Goal: Task Accomplishment & Management: Manage account settings

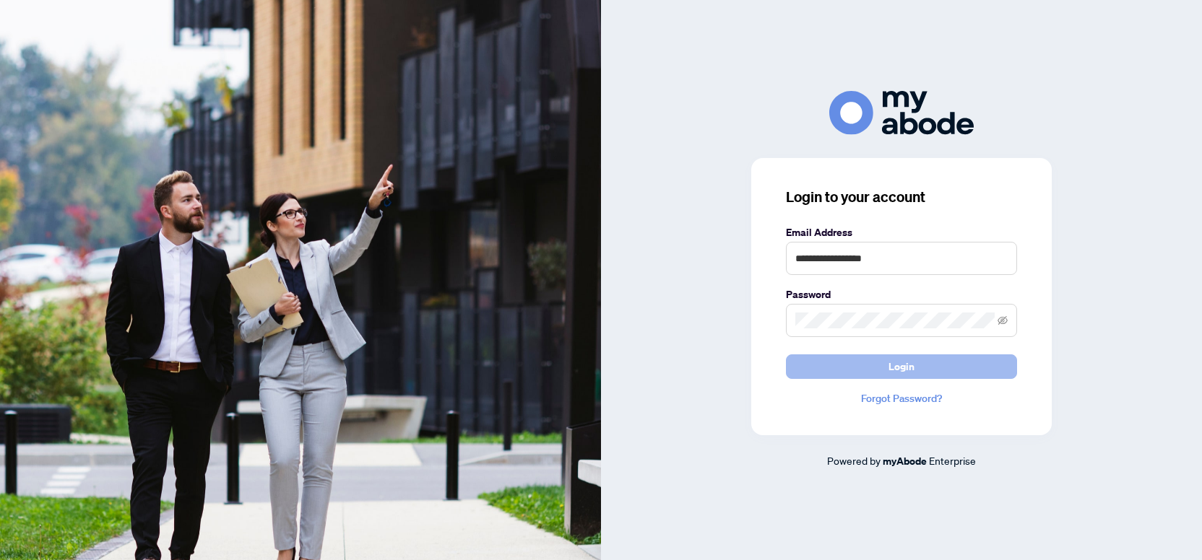
click at [903, 372] on span "Login" at bounding box center [901, 366] width 26 height 23
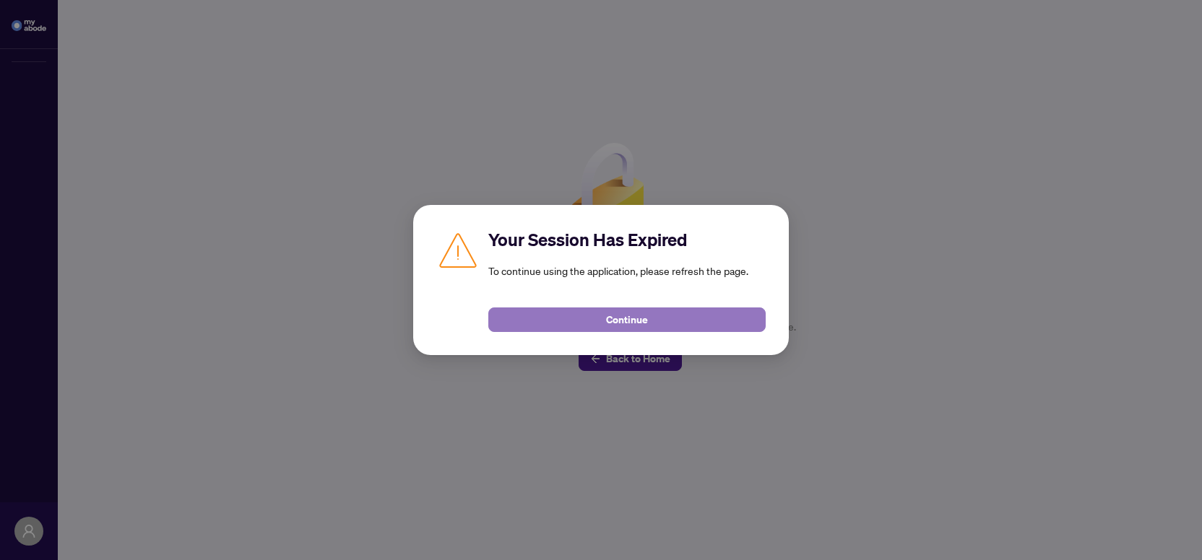
click at [639, 321] on span "Continue" at bounding box center [627, 319] width 42 height 23
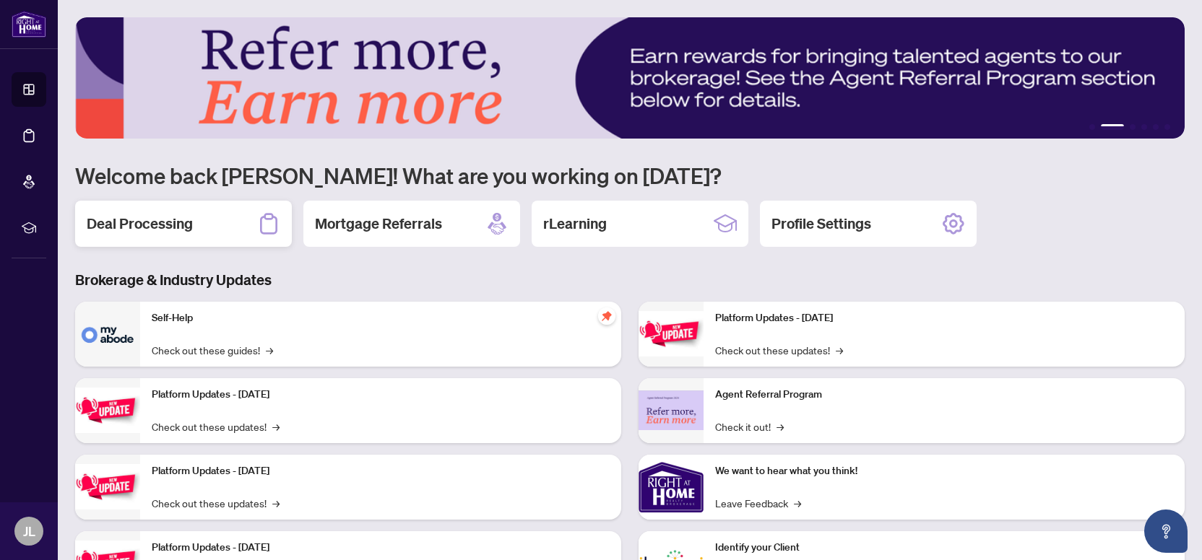
click at [149, 233] on h2 "Deal Processing" at bounding box center [140, 224] width 106 height 20
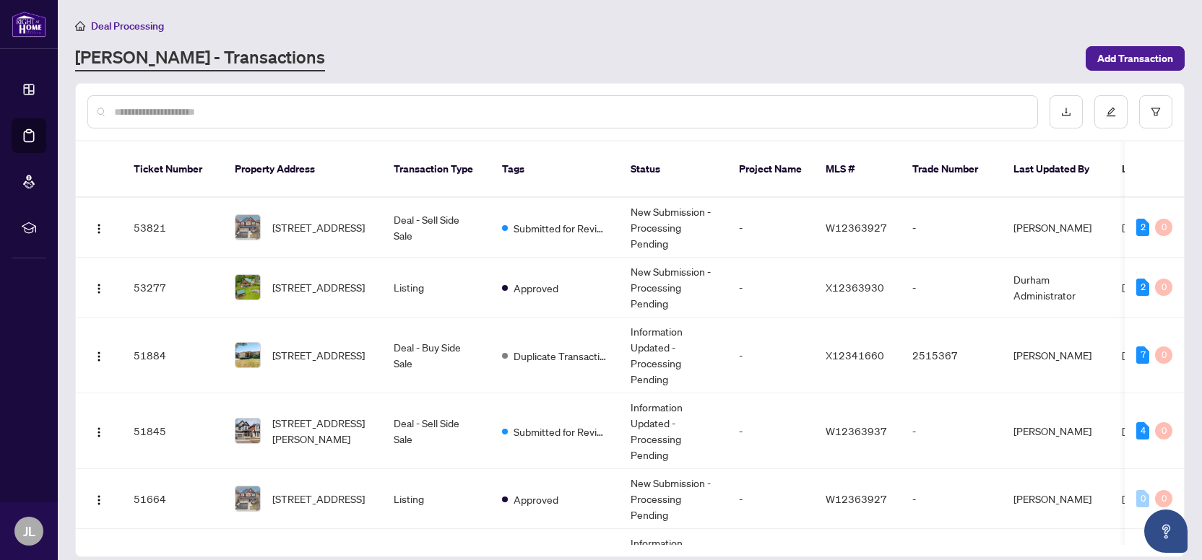
click at [312, 92] on div at bounding box center [630, 112] width 1108 height 56
click at [312, 101] on div at bounding box center [562, 111] width 950 height 33
click at [331, 105] on input "text" at bounding box center [569, 112] width 911 height 16
type input "******"
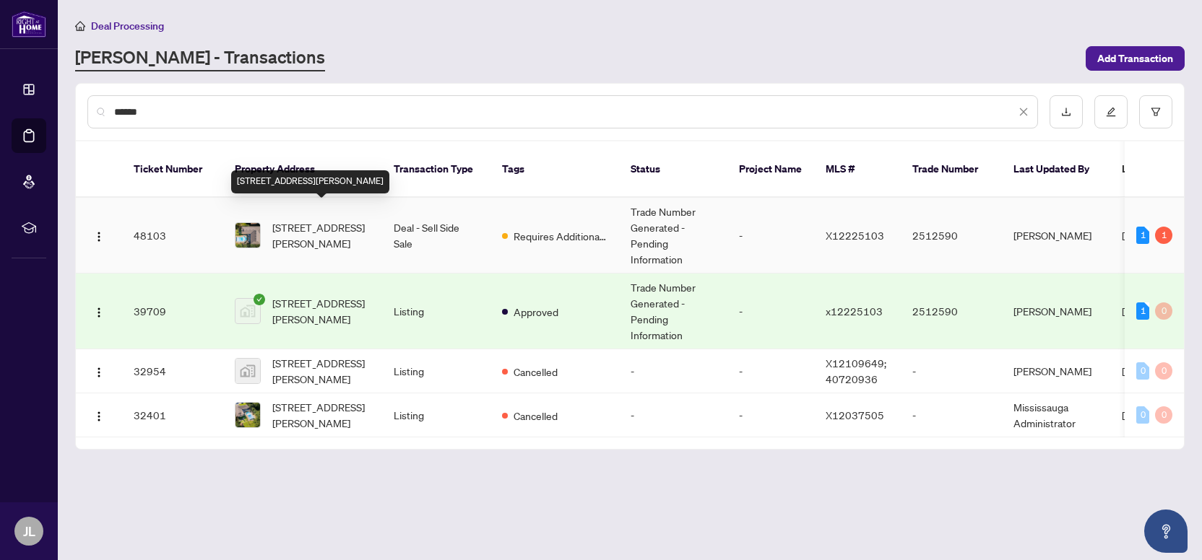
click at [315, 222] on span "594 Gordon Ave, London South, Ontario N6J 2W2, Canada" at bounding box center [321, 236] width 98 height 32
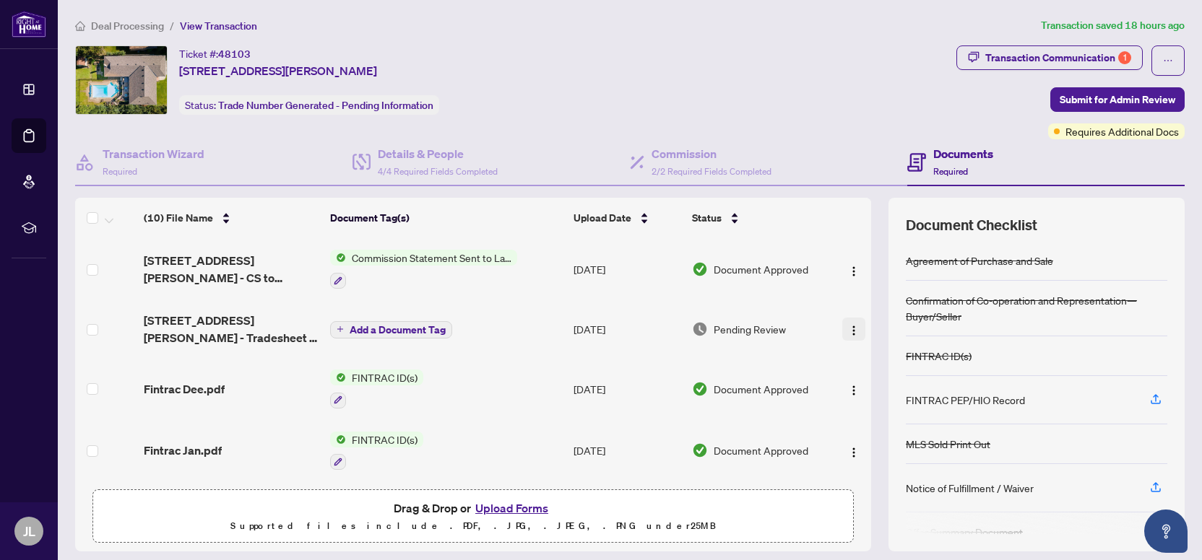
click at [851, 325] on img "button" at bounding box center [854, 331] width 12 height 12
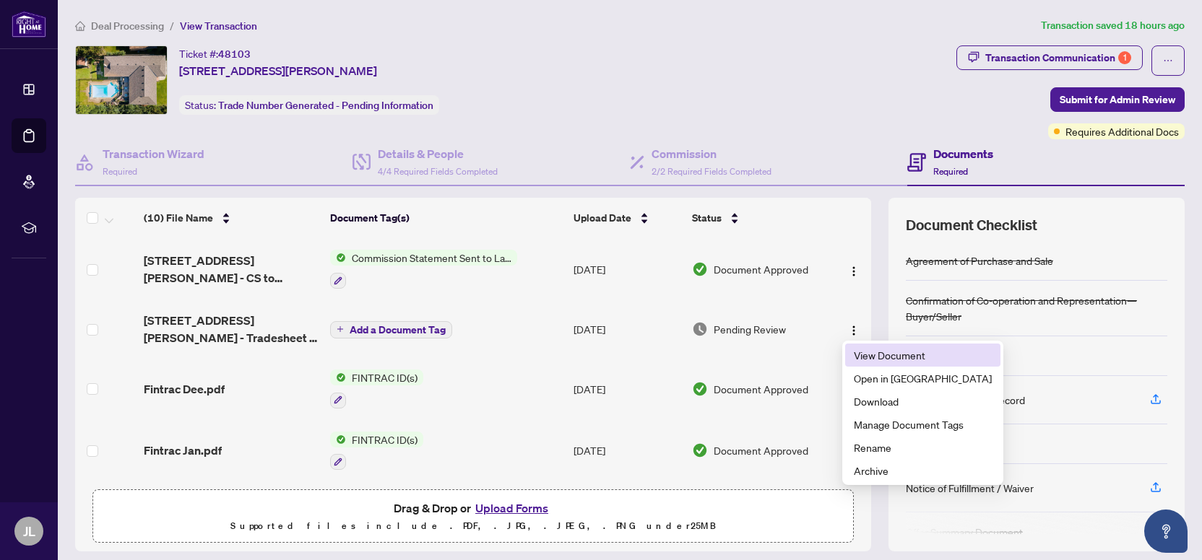
click at [887, 352] on span "View Document" at bounding box center [923, 355] width 138 height 16
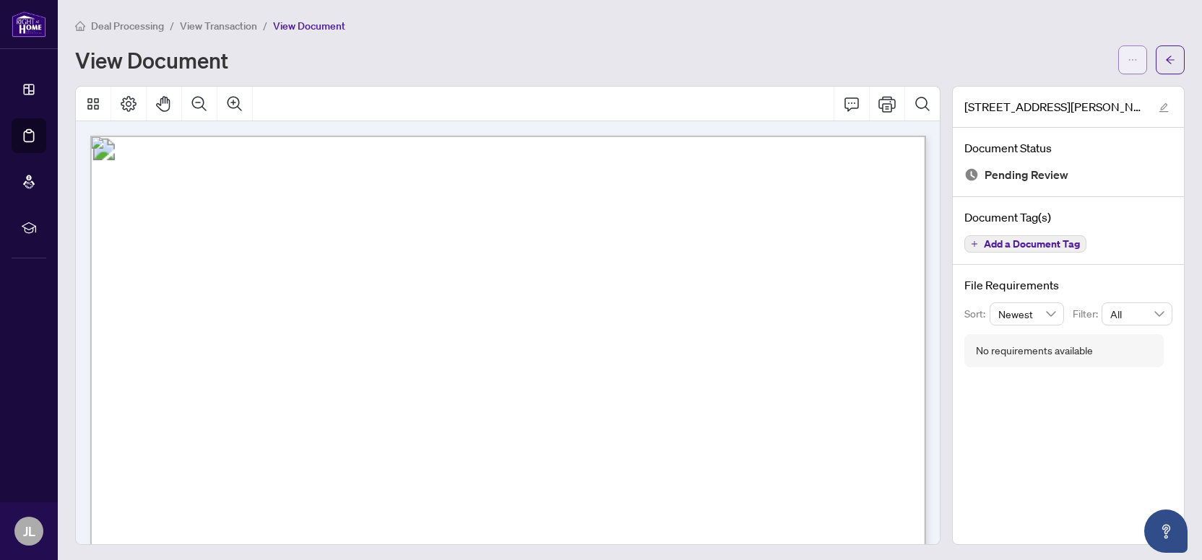
click at [1134, 64] on icon "ellipsis" at bounding box center [1132, 60] width 10 height 10
click at [1051, 92] on span "Download" at bounding box center [1080, 91] width 110 height 16
click at [1170, 56] on icon "arrow-left" at bounding box center [1170, 60] width 10 height 10
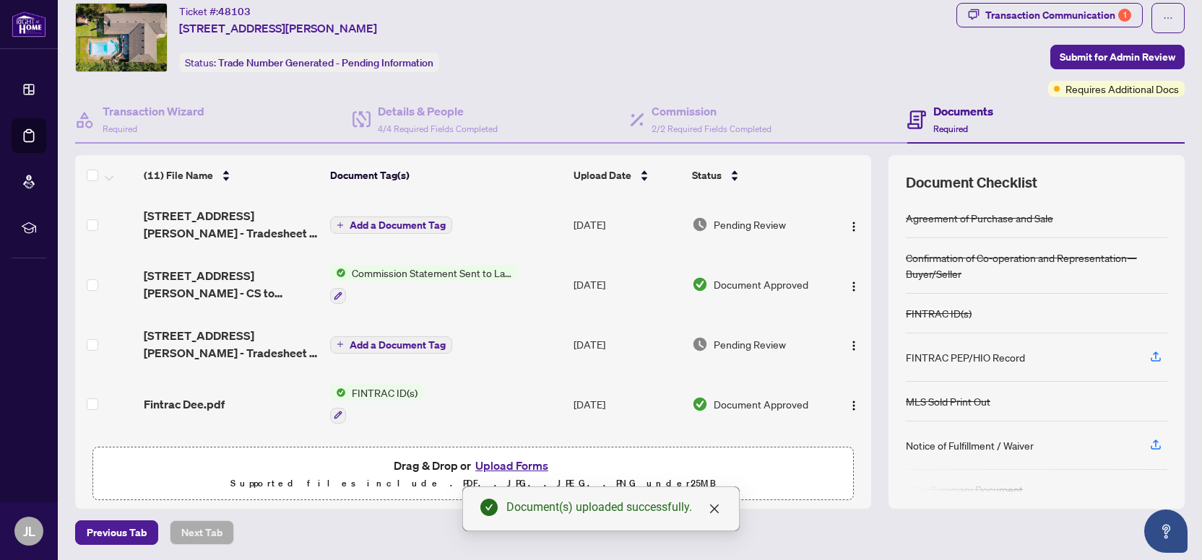
click at [421, 228] on span "Add a Document Tag" at bounding box center [398, 225] width 96 height 10
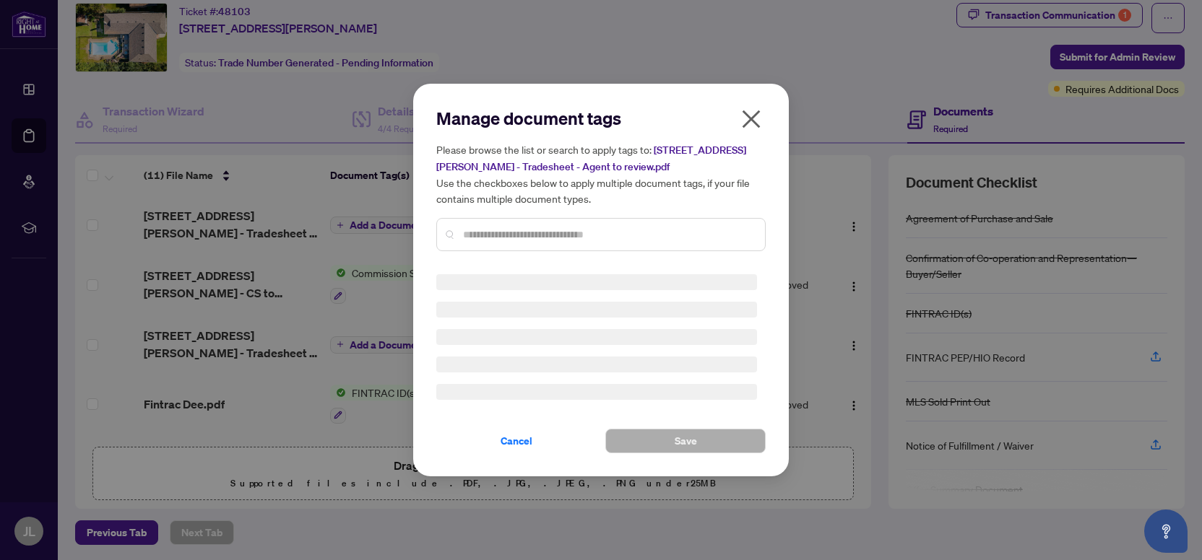
click at [556, 235] on input "text" at bounding box center [608, 235] width 290 height 16
click at [557, 235] on input "text" at bounding box center [608, 235] width 290 height 16
click at [564, 232] on input "text" at bounding box center [608, 235] width 290 height 16
click at [561, 226] on div at bounding box center [600, 234] width 329 height 33
click at [552, 223] on div at bounding box center [600, 234] width 329 height 33
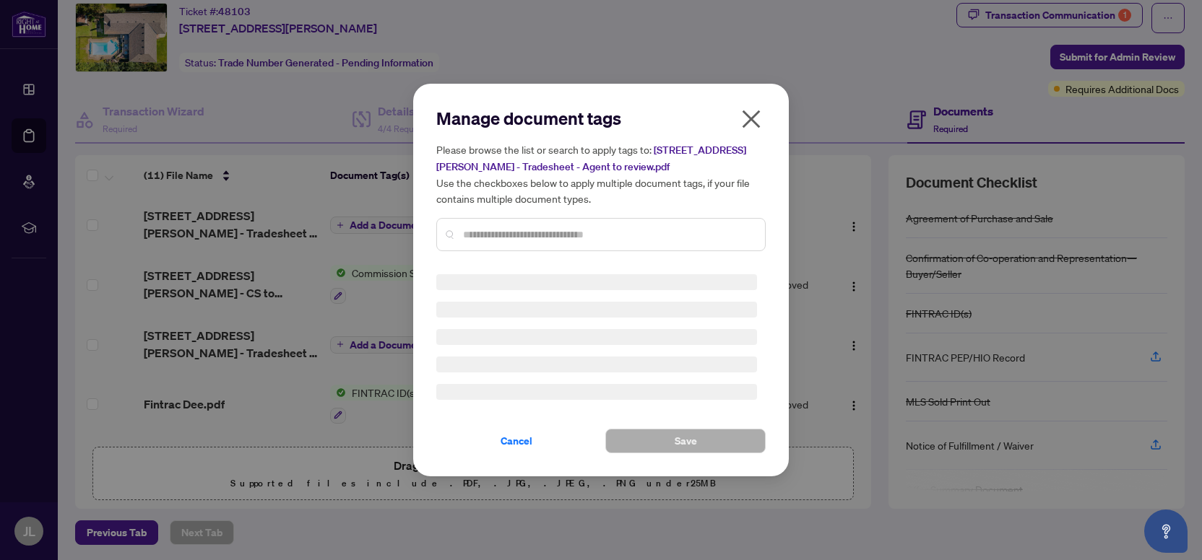
click at [527, 226] on div at bounding box center [600, 234] width 329 height 33
click at [522, 227] on input "text" at bounding box center [608, 235] width 290 height 16
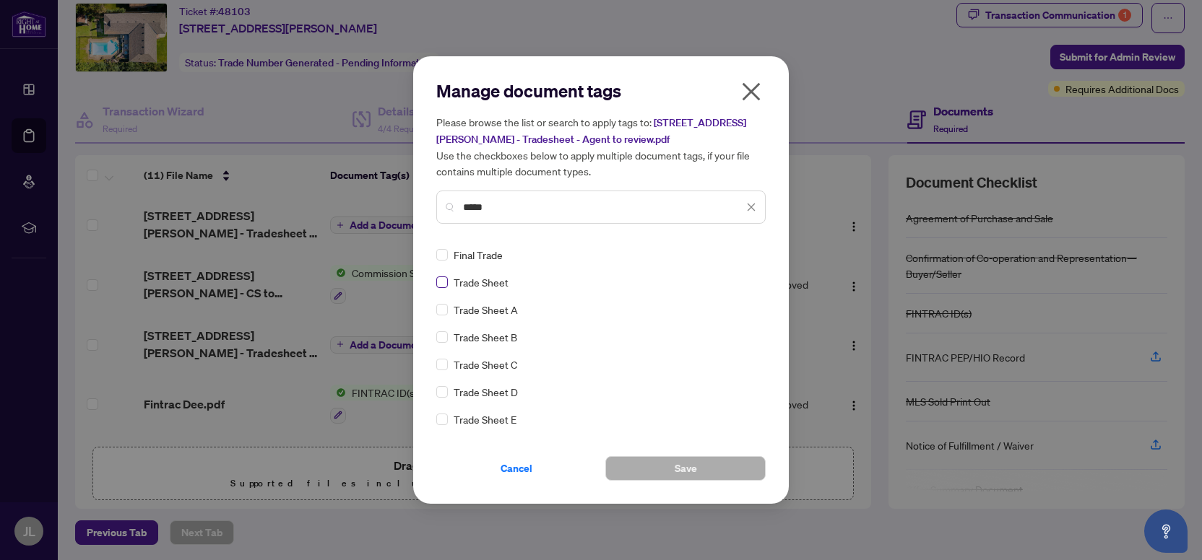
type input "*****"
click at [664, 461] on button "Save" at bounding box center [685, 468] width 160 height 25
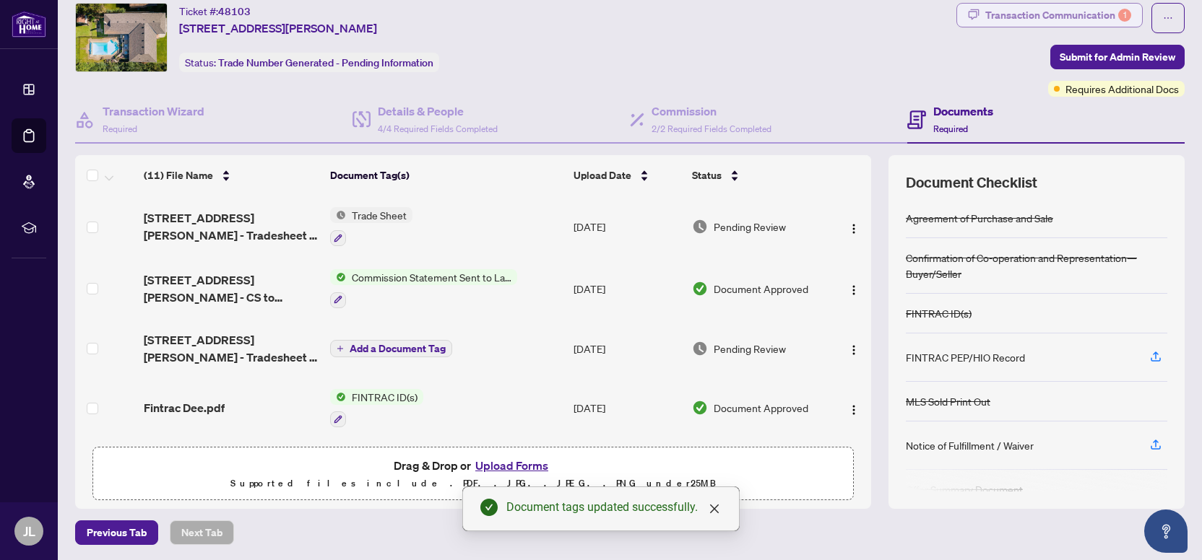
click at [1031, 17] on div "Transaction Communication 1" at bounding box center [1058, 15] width 146 height 23
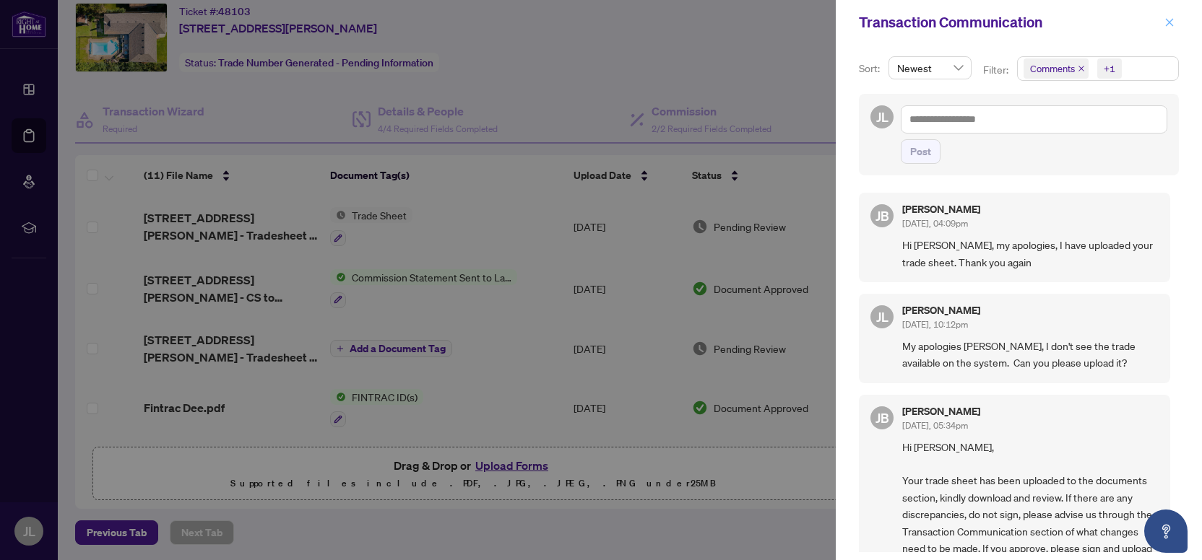
click at [1171, 18] on icon "close" at bounding box center [1169, 22] width 10 height 10
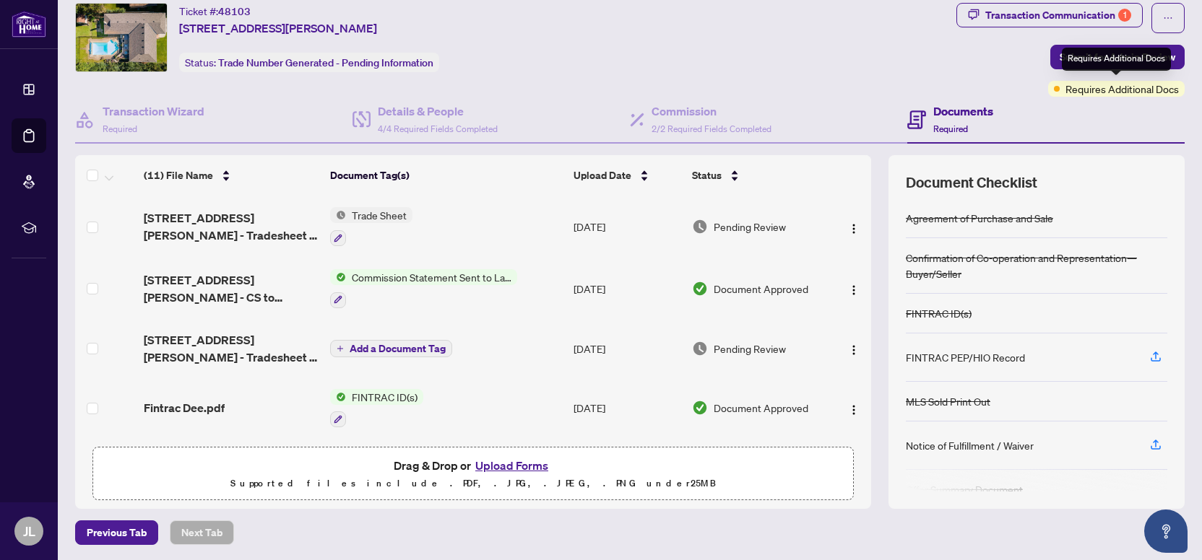
click at [1088, 58] on div "Requires Additional Docs" at bounding box center [1116, 59] width 109 height 23
click at [1098, 51] on span "Submit for Admin Review" at bounding box center [1117, 56] width 116 height 23
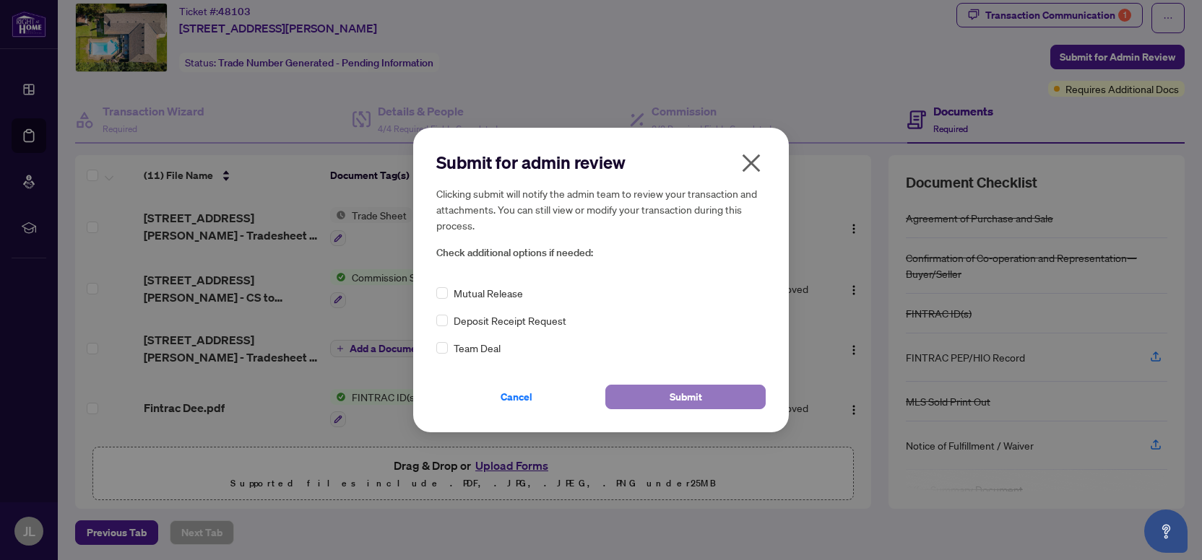
click at [678, 399] on span "Submit" at bounding box center [685, 397] width 32 height 23
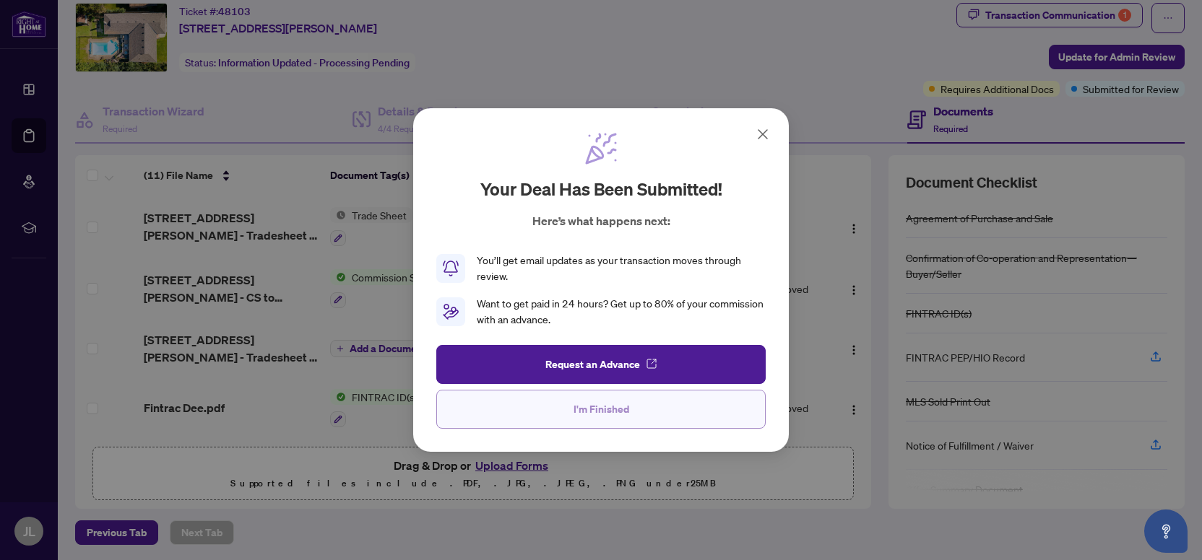
click at [622, 412] on span "I'm Finished" at bounding box center [601, 409] width 56 height 23
